Goal: Transaction & Acquisition: Obtain resource

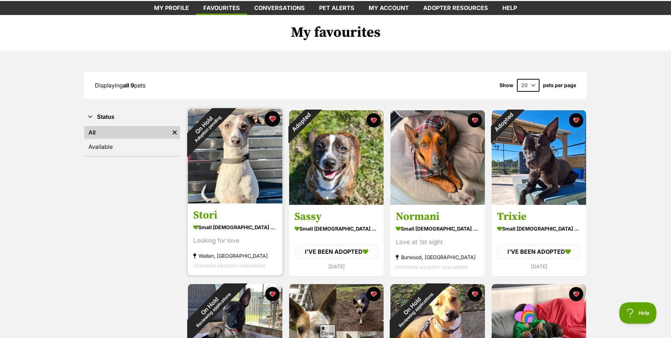
click at [273, 119] on button "favourite" at bounding box center [273, 119] width 16 height 16
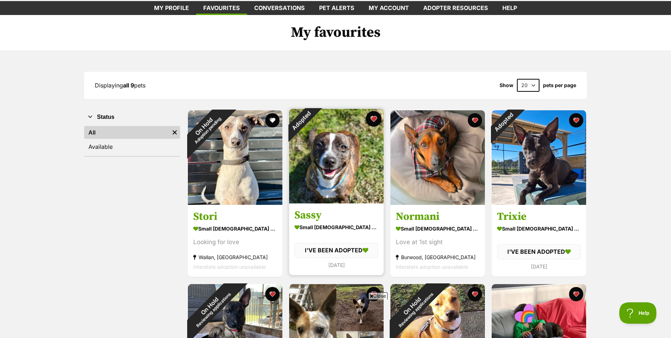
click at [376, 119] on button "favourite" at bounding box center [374, 119] width 16 height 16
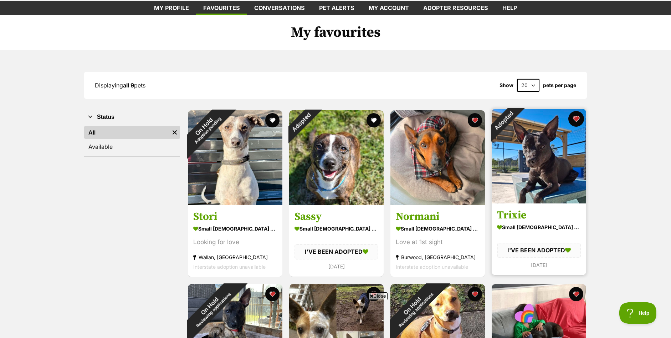
click at [576, 119] on button "favourite" at bounding box center [576, 119] width 16 height 16
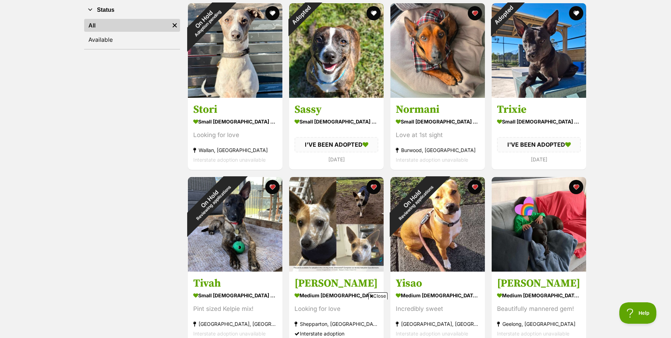
scroll to position [178, 0]
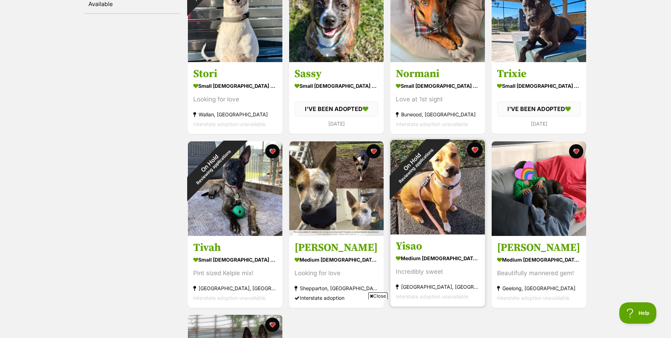
click at [476, 152] on button "favourite" at bounding box center [475, 150] width 16 height 16
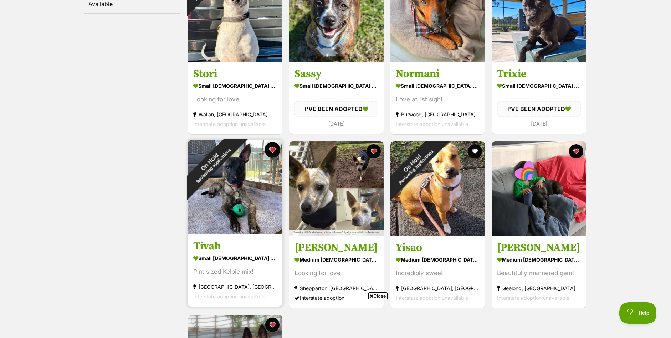
click at [273, 152] on button "favourite" at bounding box center [273, 150] width 16 height 16
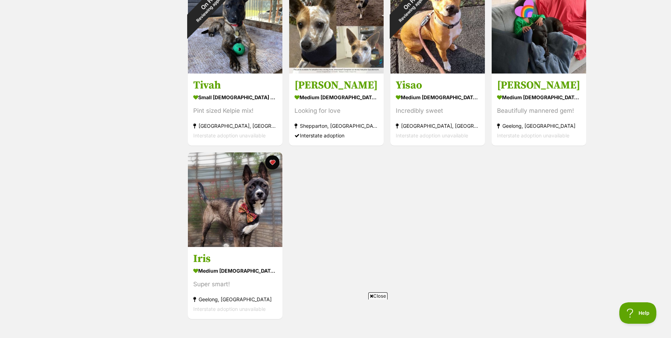
scroll to position [357, 0]
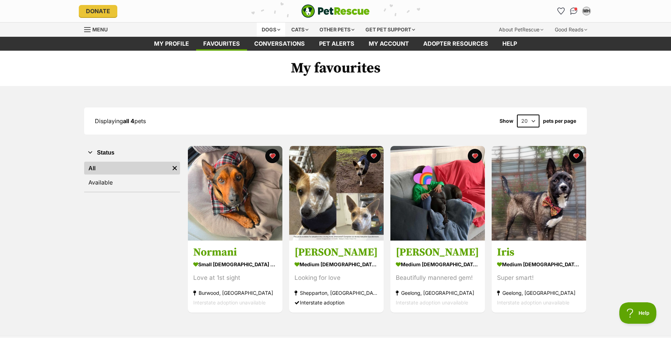
click at [270, 31] on div "Dogs" at bounding box center [271, 29] width 29 height 14
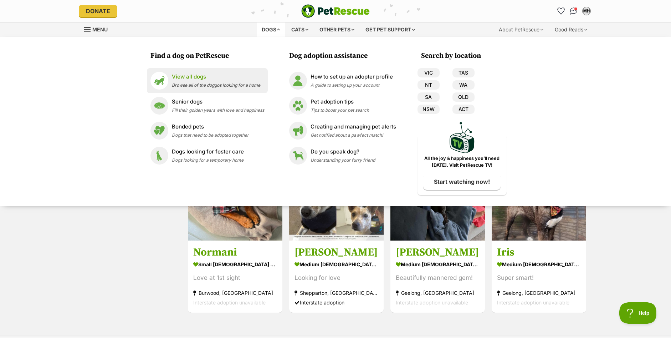
click at [193, 75] on p "View all dogs" at bounding box center [216, 77] width 88 height 8
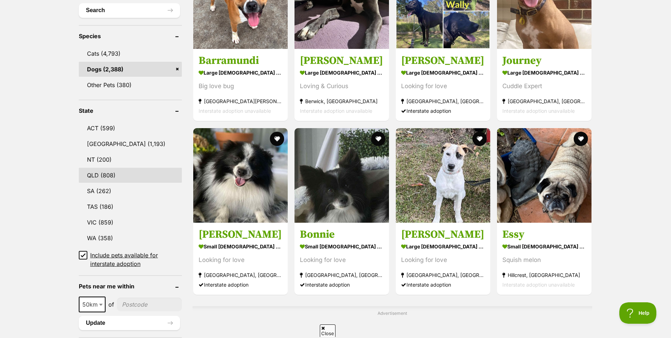
scroll to position [285, 0]
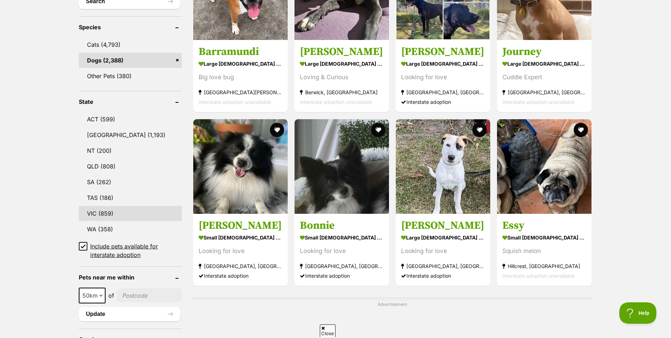
click at [106, 212] on link "VIC (859)" at bounding box center [130, 213] width 103 height 15
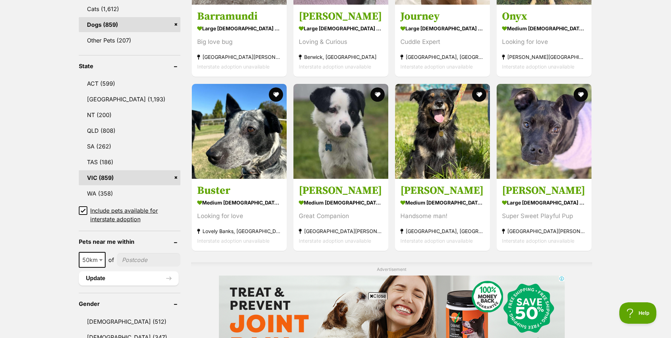
click at [84, 210] on icon at bounding box center [83, 210] width 4 height 3
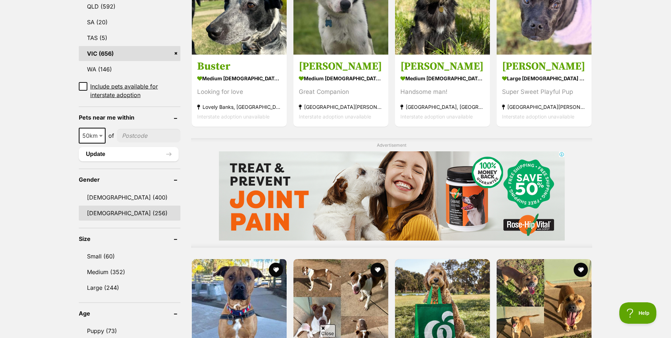
click at [119, 215] on link "Female (256)" at bounding box center [130, 212] width 102 height 15
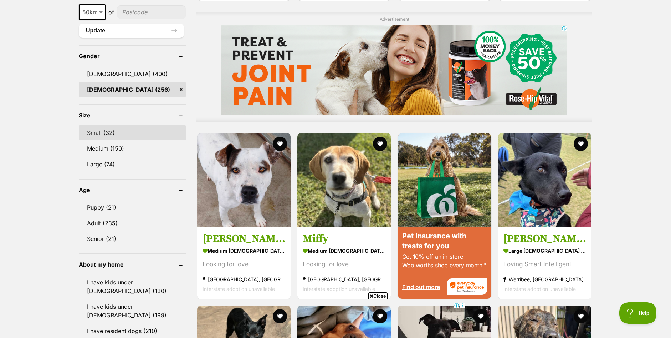
click at [118, 125] on link "Small (32)" at bounding box center [132, 132] width 107 height 15
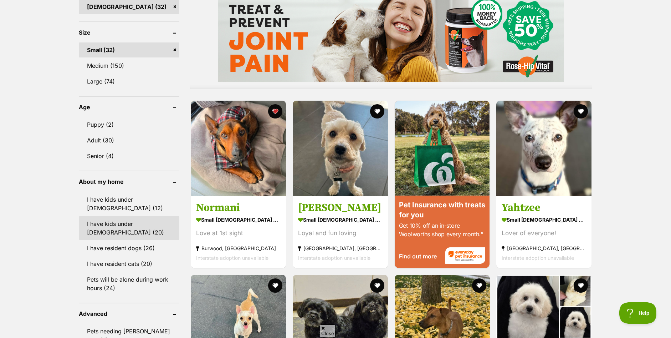
click at [128, 228] on link "I have kids under [DEMOGRAPHIC_DATA] (20)" at bounding box center [129, 228] width 101 height 24
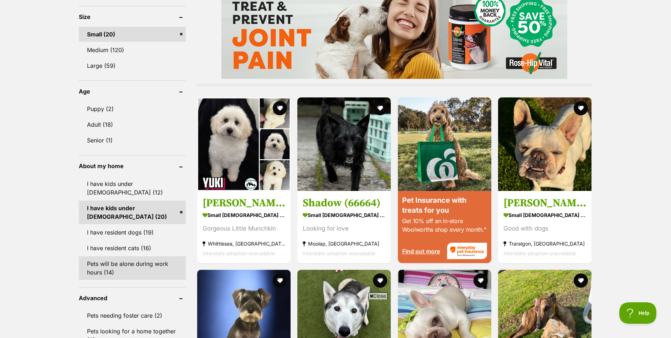
click at [144, 258] on link "Pets will be alone during work hours (14)" at bounding box center [132, 268] width 107 height 24
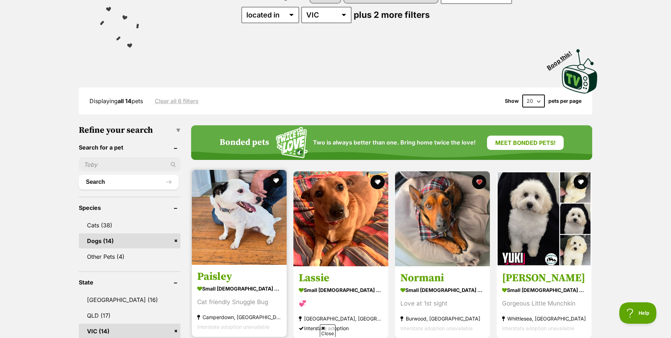
click at [217, 273] on h3 "Paisley" at bounding box center [239, 277] width 84 height 14
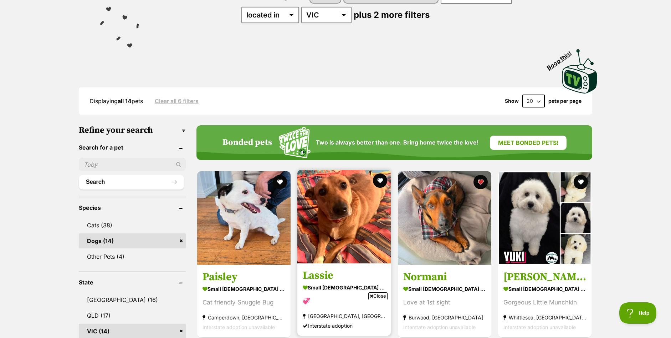
click at [322, 272] on h3 "Lassie" at bounding box center [344, 275] width 83 height 14
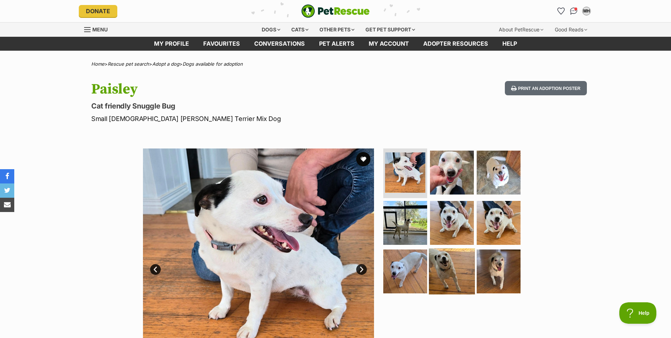
click at [455, 264] on img at bounding box center [452, 271] width 46 height 46
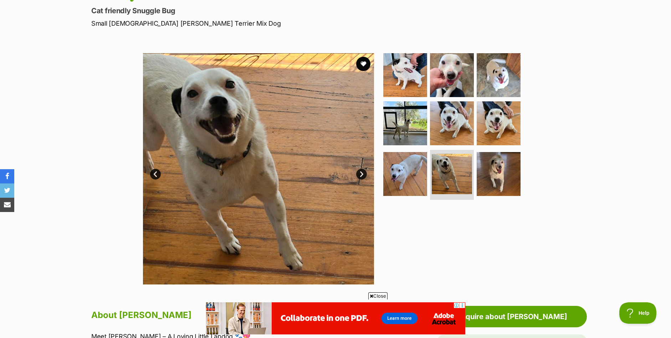
scroll to position [107, 0]
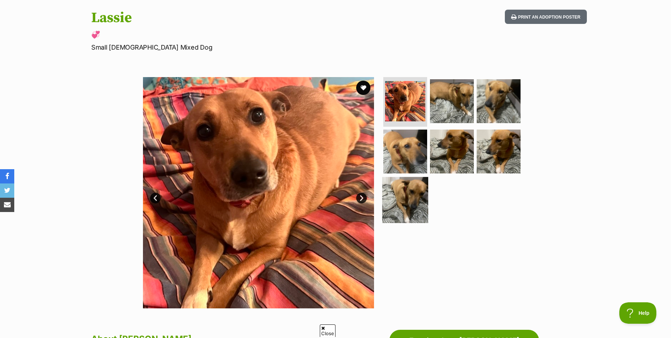
click at [414, 199] on img at bounding box center [405, 200] width 46 height 46
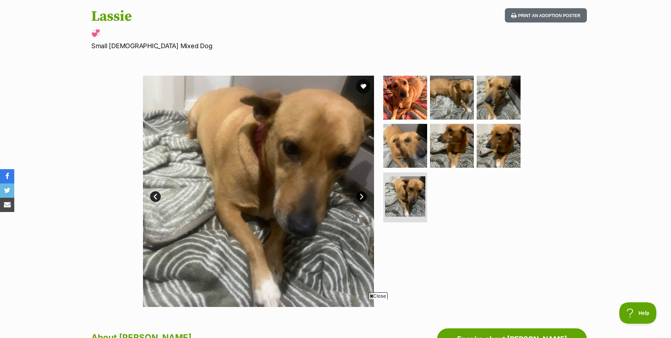
scroll to position [71, 0]
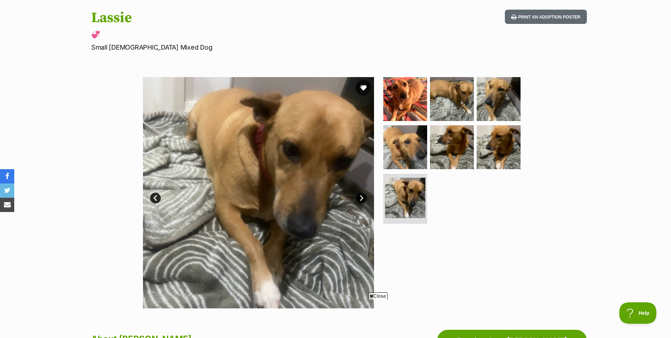
click at [365, 84] on button "favourite" at bounding box center [363, 88] width 16 height 16
click at [400, 100] on img at bounding box center [405, 99] width 46 height 46
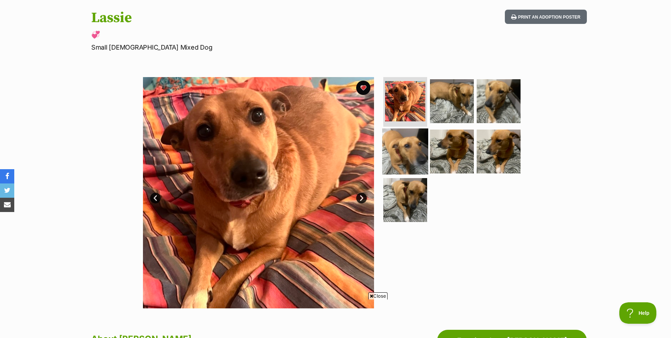
click at [420, 153] on img at bounding box center [405, 151] width 46 height 46
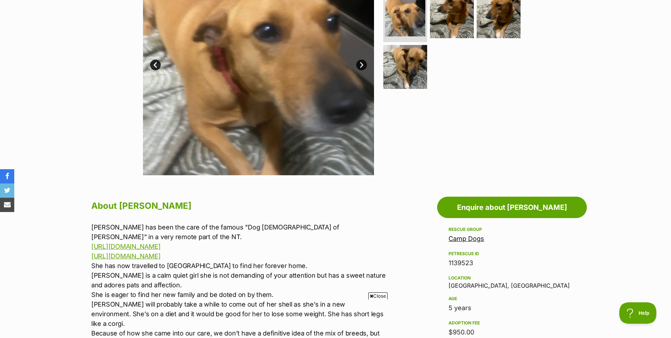
scroll to position [250, 0]
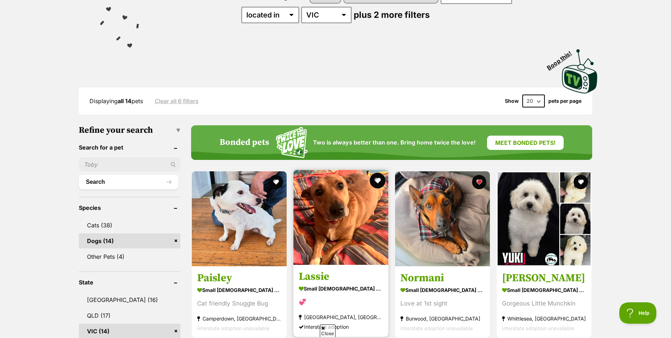
click at [377, 178] on button "favourite" at bounding box center [378, 181] width 16 height 16
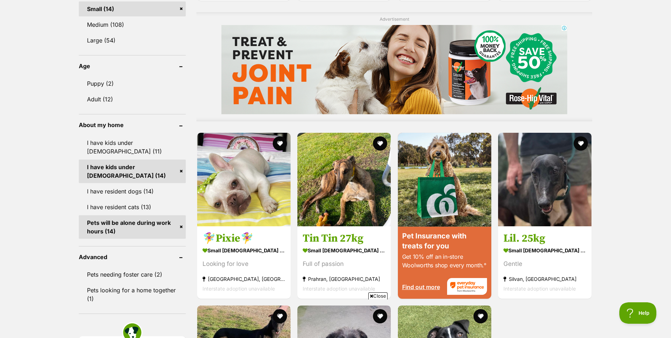
scroll to position [570, 0]
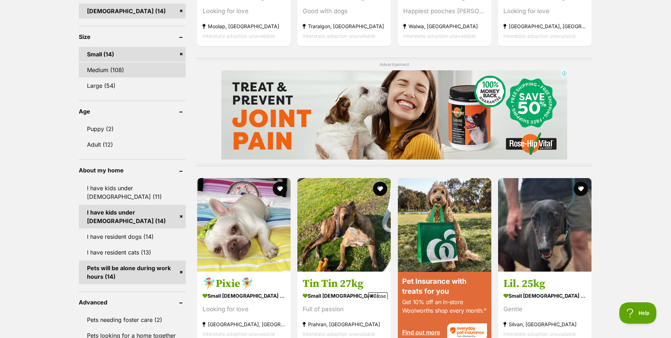
click at [128, 71] on link "Medium (108)" at bounding box center [132, 69] width 107 height 15
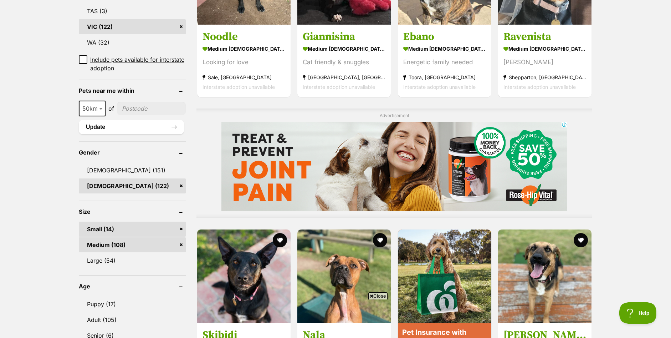
scroll to position [606, 0]
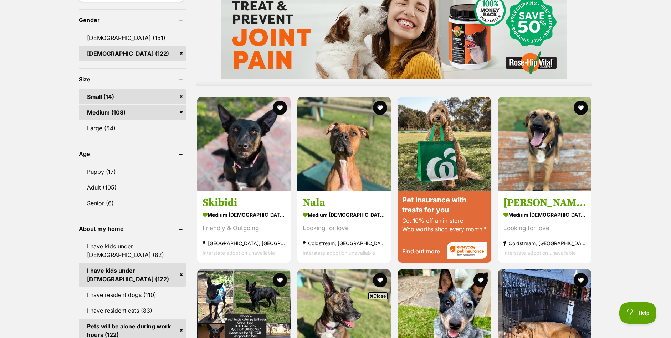
click at [181, 95] on link "Small (14)" at bounding box center [132, 96] width 107 height 15
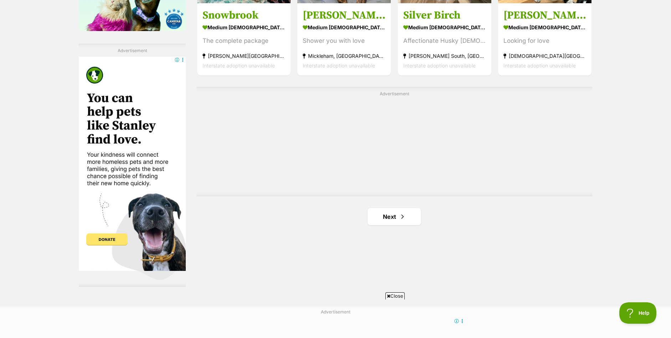
scroll to position [1248, 0]
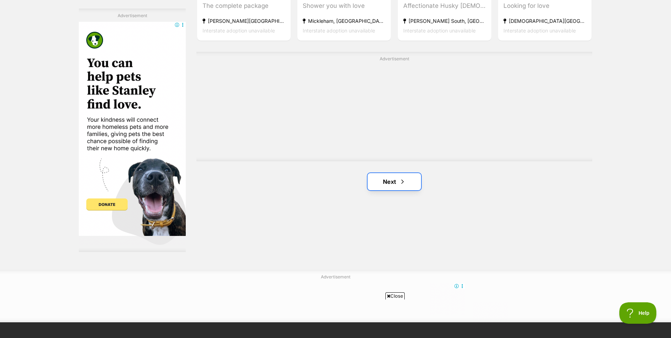
click at [392, 186] on link "Next" at bounding box center [394, 181] width 53 height 17
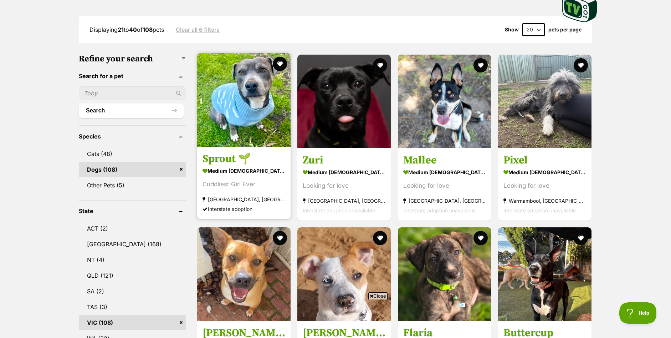
click at [231, 160] on h3 "Sprout 🌱" at bounding box center [244, 159] width 83 height 14
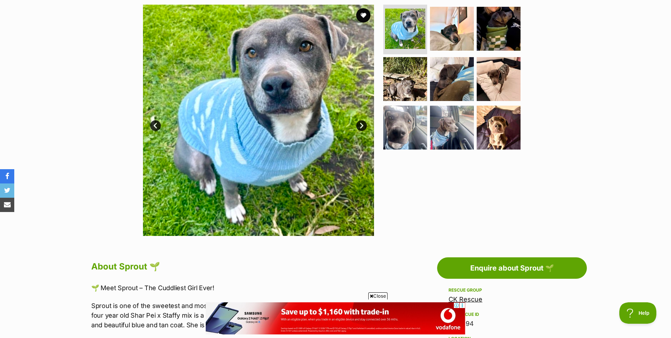
scroll to position [143, 0]
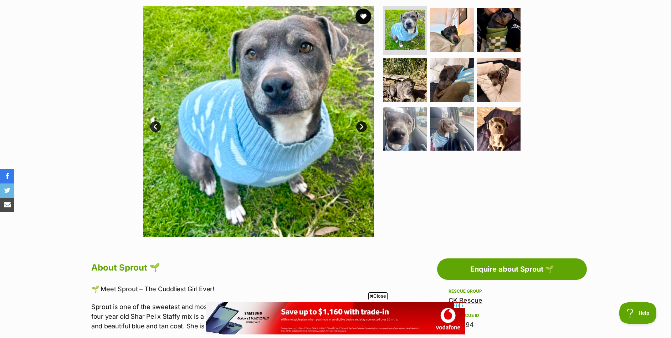
click at [364, 17] on button "favourite" at bounding box center [363, 17] width 16 height 16
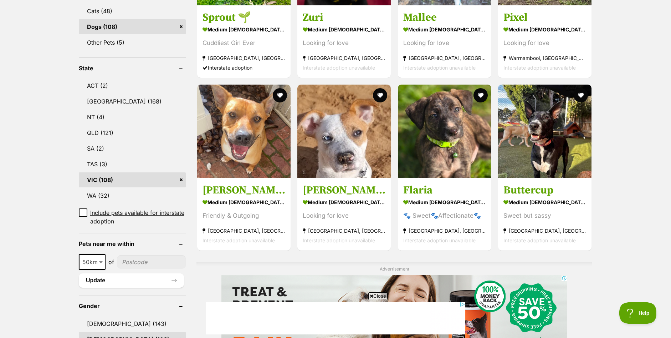
scroll to position [357, 0]
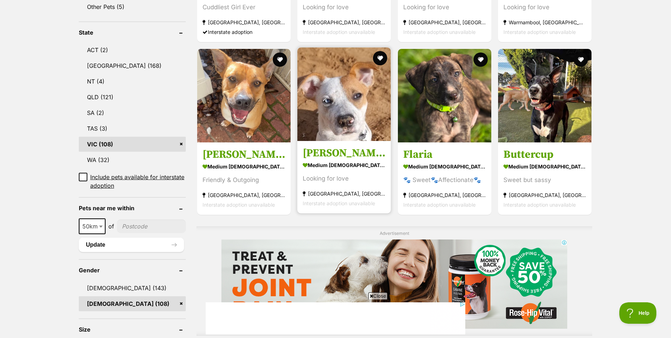
click at [319, 154] on h3 "[PERSON_NAME]" at bounding box center [344, 153] width 83 height 14
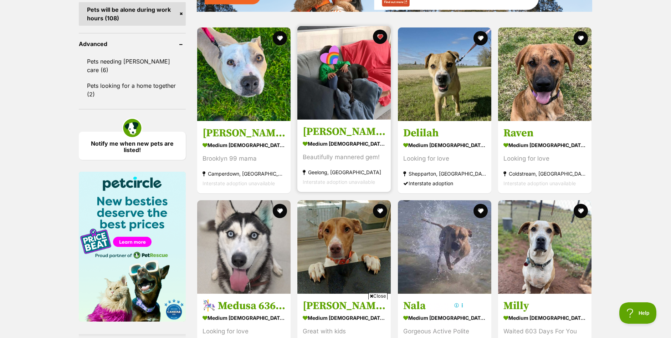
scroll to position [923, 0]
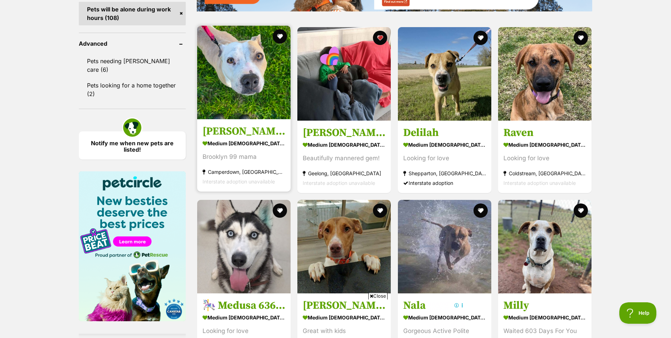
click at [210, 132] on h3 "[PERSON_NAME]" at bounding box center [244, 131] width 83 height 14
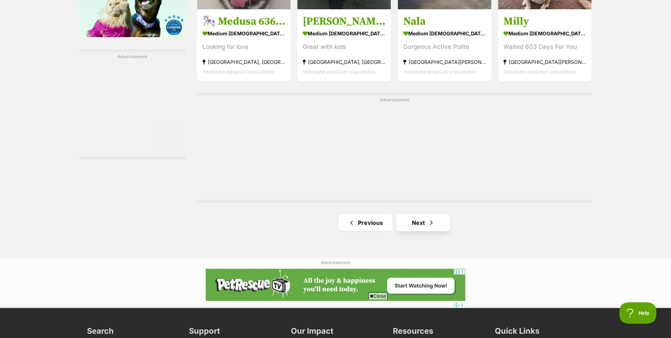
scroll to position [1208, 0]
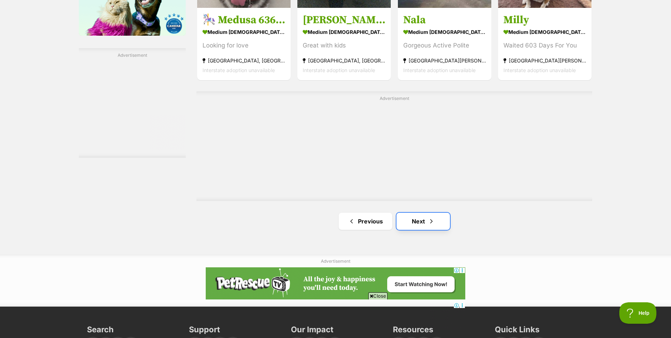
click at [416, 225] on link "Next" at bounding box center [422, 220] width 53 height 17
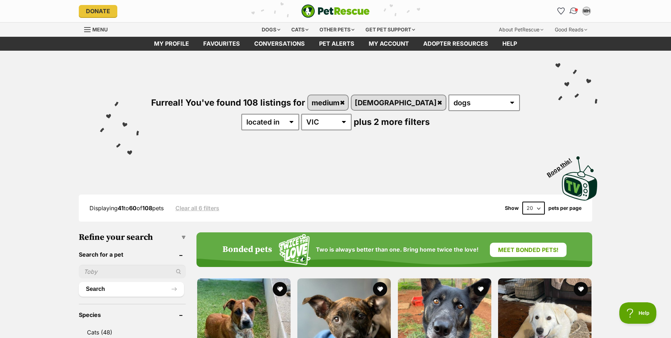
click at [574, 10] on img "Conversations" at bounding box center [574, 10] width 10 height 9
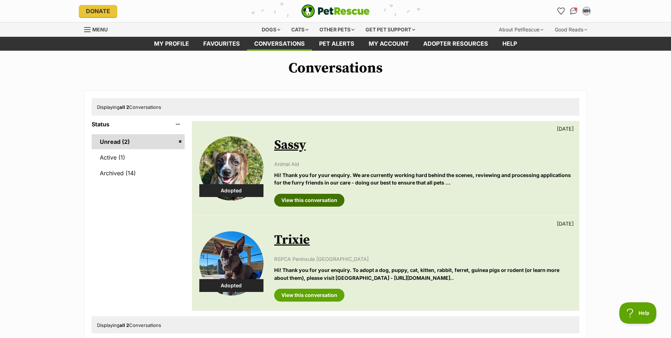
click at [318, 200] on link "View this conversation" at bounding box center [309, 200] width 70 height 13
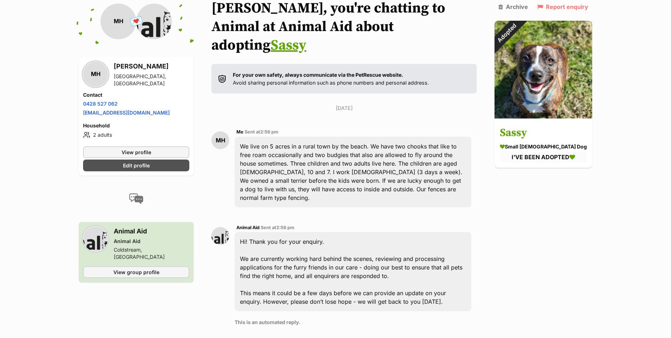
scroll to position [35, 0]
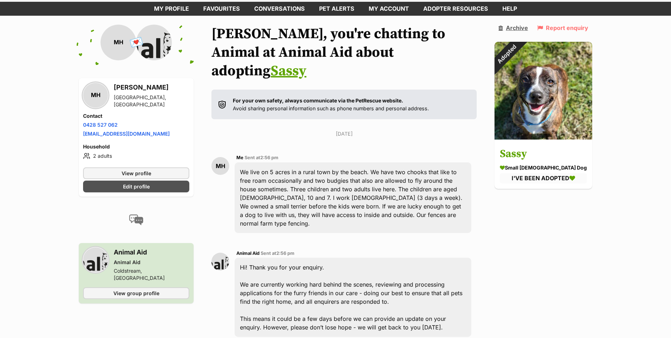
click at [527, 26] on link "Archive" at bounding box center [513, 28] width 30 height 6
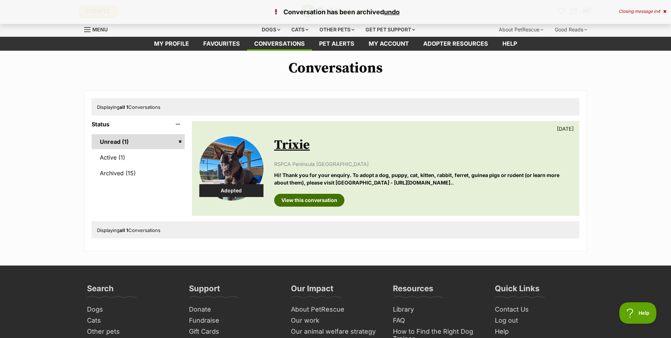
click at [318, 198] on link "View this conversation" at bounding box center [309, 200] width 70 height 13
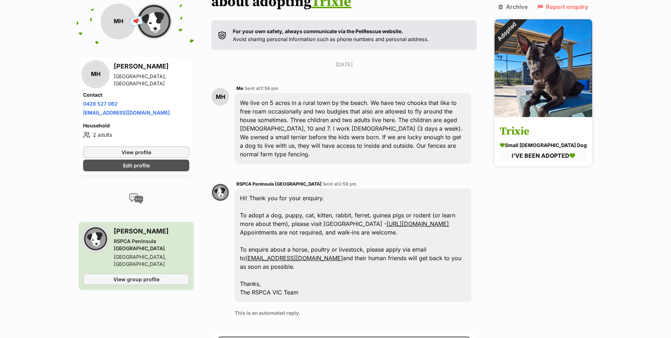
scroll to position [163, 0]
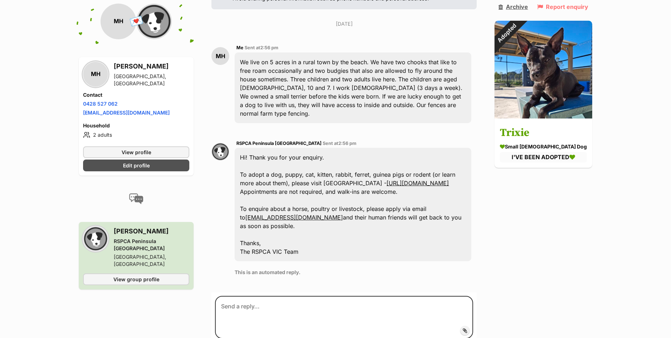
click at [522, 6] on link "Archive" at bounding box center [513, 7] width 30 height 6
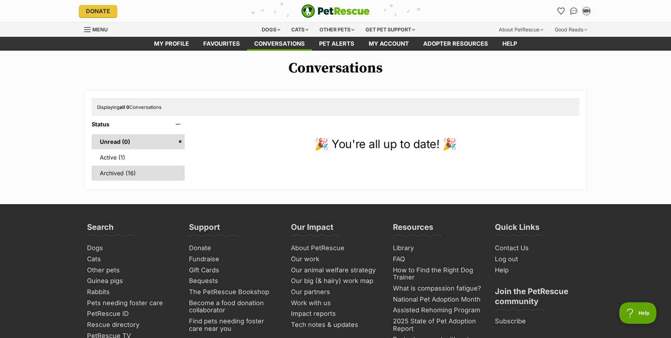
click at [127, 175] on link "Archived (16)" at bounding box center [138, 172] width 93 height 15
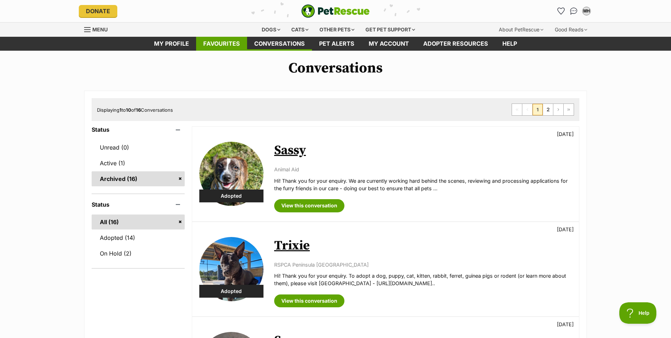
click at [230, 44] on link "Favourites" at bounding box center [221, 44] width 51 height 14
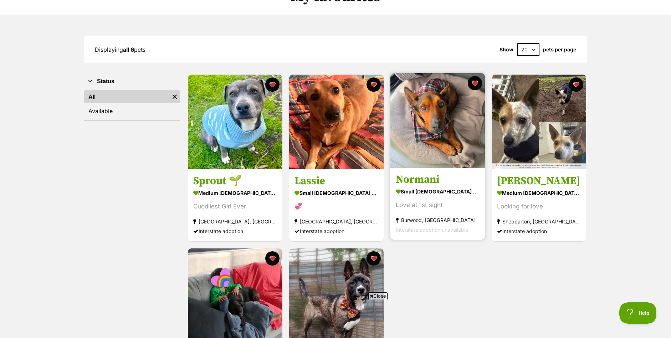
click at [418, 179] on h3 "Normani" at bounding box center [438, 180] width 84 height 14
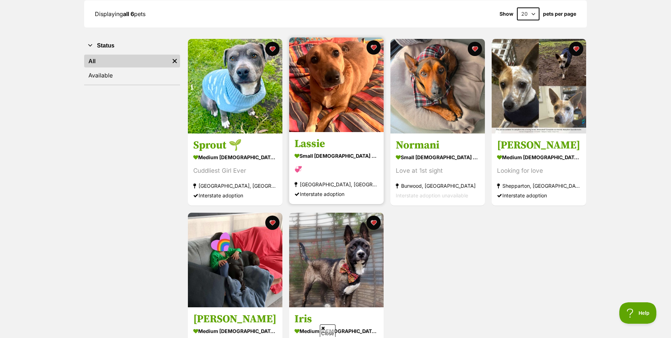
click at [306, 145] on h3 "Lassie" at bounding box center [336, 144] width 84 height 14
